Goal: Find contact information: Obtain details needed to contact an individual or organization

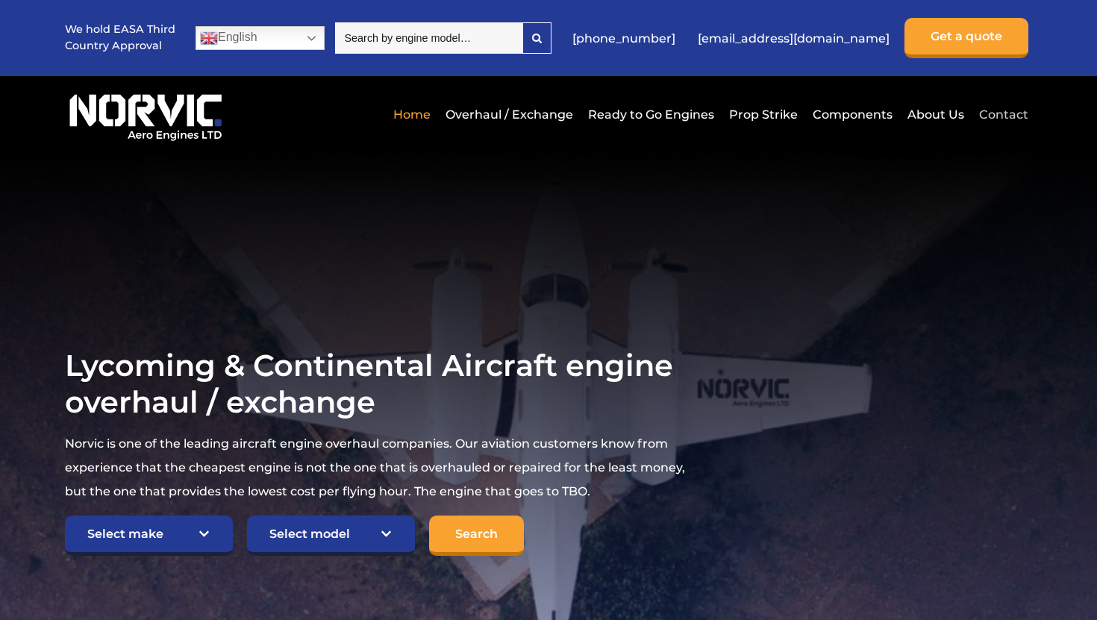
click at [998, 111] on link "Contact" at bounding box center [1001, 114] width 53 height 37
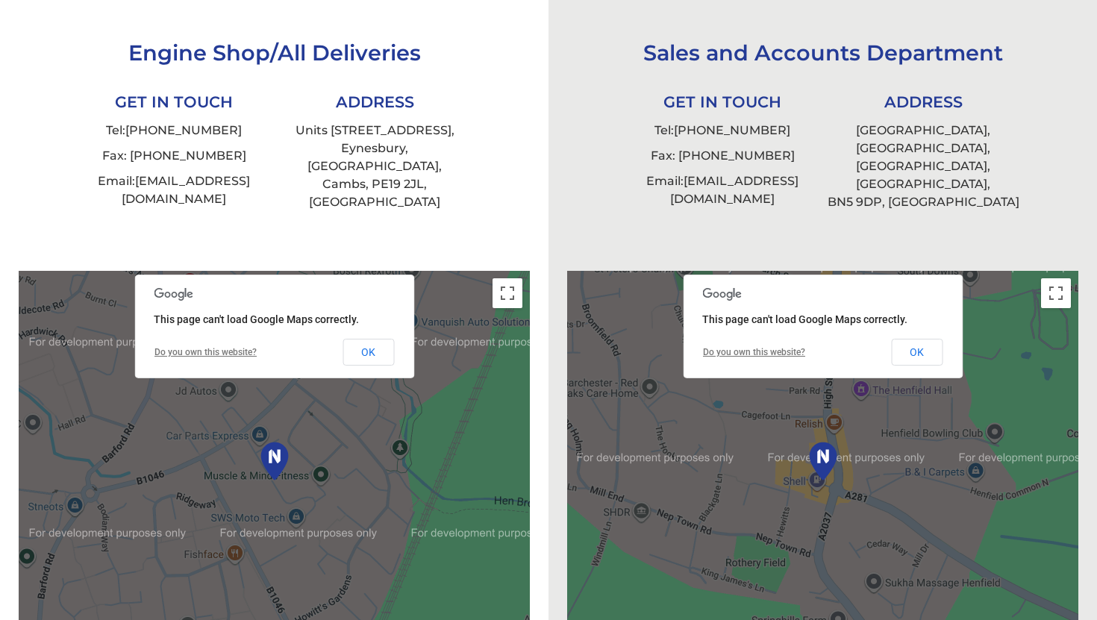
scroll to position [419, 0]
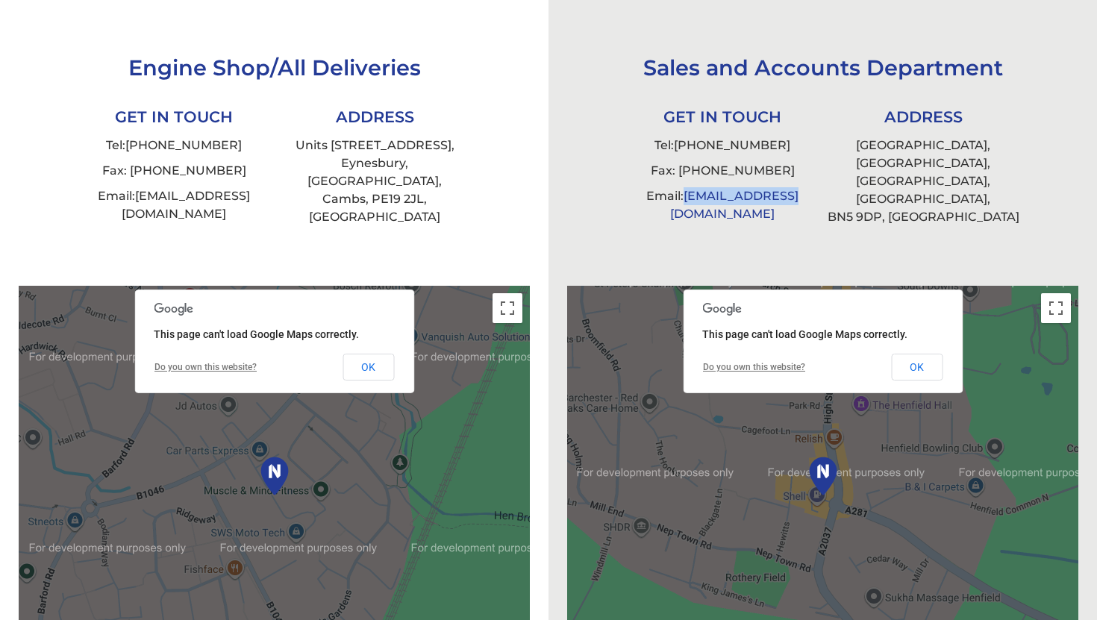
drag, startPoint x: 822, startPoint y: 194, endPoint x: 690, endPoint y: 199, distance: 132.2
click at [690, 199] on li "Email: [EMAIL_ADDRESS][DOMAIN_NAME]" at bounding box center [722, 205] width 201 height 43
copy link "[EMAIL_ADDRESS][DOMAIN_NAME]"
drag, startPoint x: 793, startPoint y: 148, endPoint x: 678, endPoint y: 148, distance: 114.9
click at [678, 148] on li "Tel: [PHONE_NUMBER]" at bounding box center [722, 145] width 201 height 25
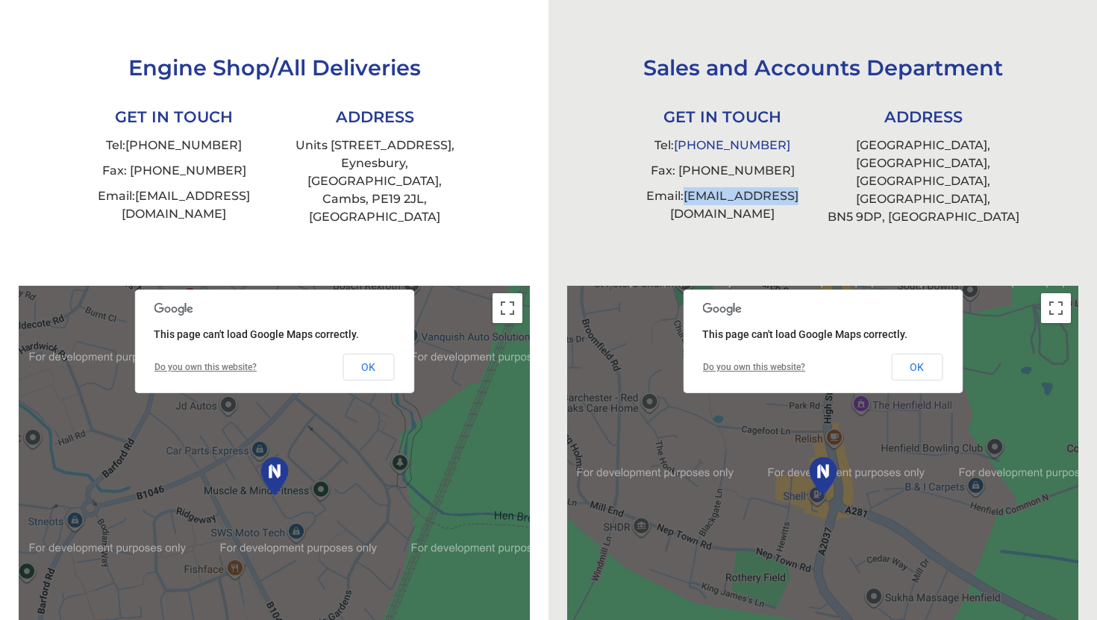
copy link "[PHONE_NUMBER]"
click at [248, 140] on li "Tel: [PHONE_NUMBER]" at bounding box center [174, 145] width 201 height 25
drag, startPoint x: 988, startPoint y: 163, endPoint x: 914, endPoint y: 165, distance: 73.9
click at [914, 165] on li "[STREET_ADDRESS]" at bounding box center [923, 181] width 201 height 97
copy li "[GEOGRAPHIC_DATA]"
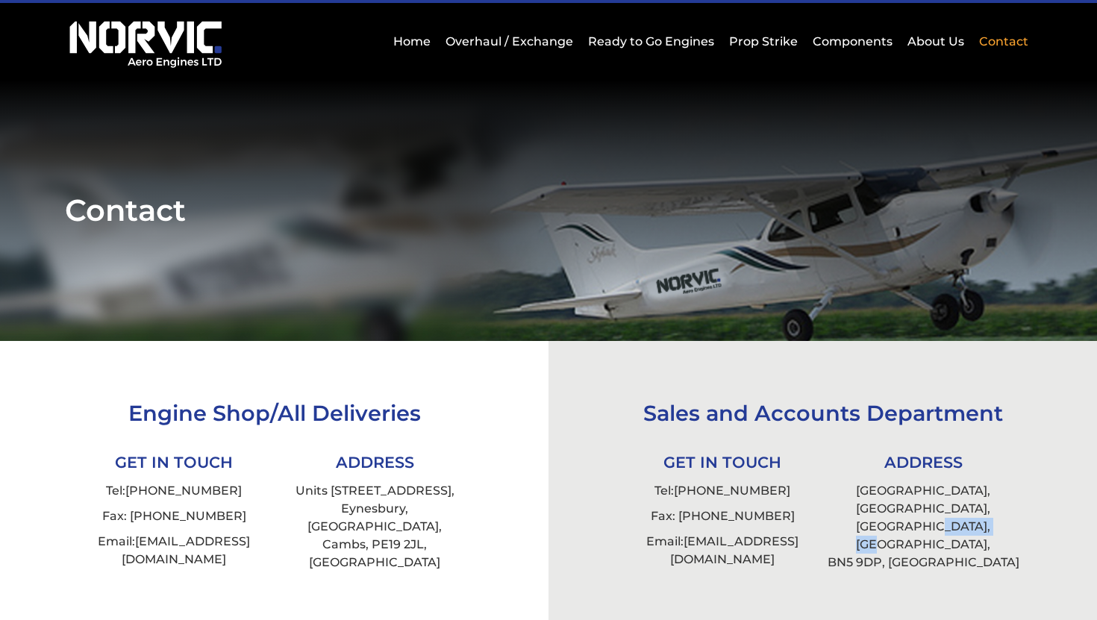
scroll to position [0, 0]
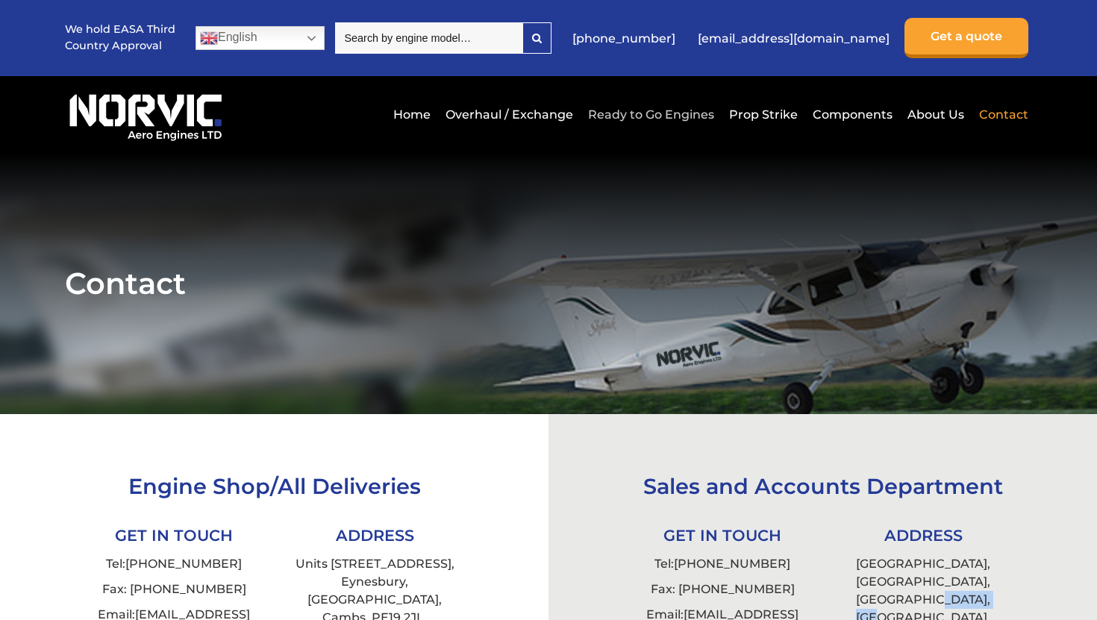
click at [662, 108] on link "Ready to Go Engines" at bounding box center [651, 114] width 134 height 37
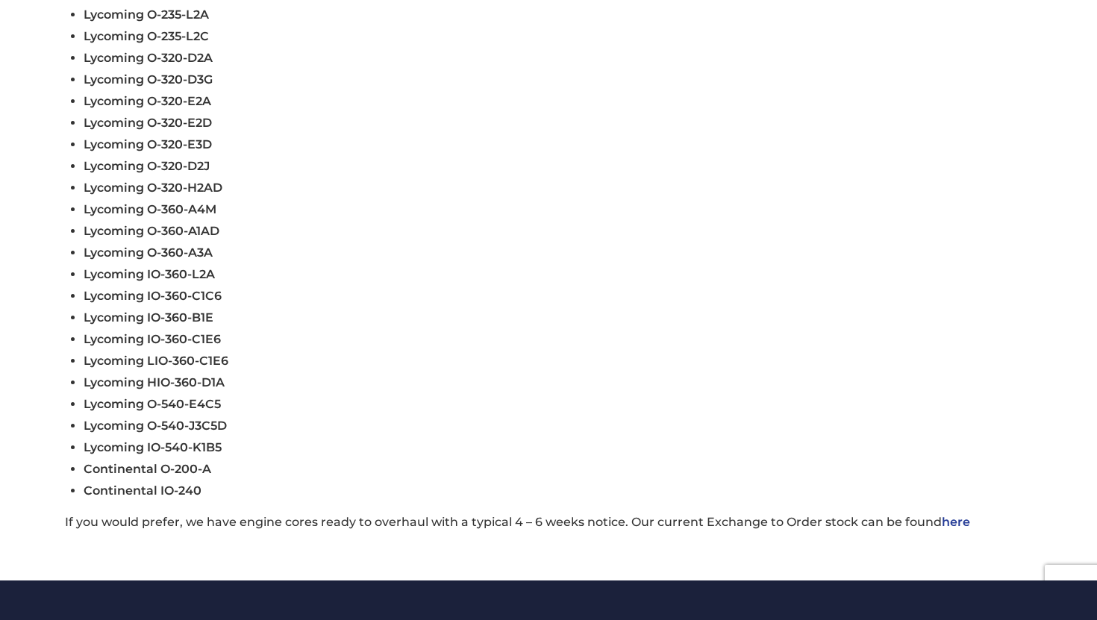
scroll to position [738, 0]
